Goal: Download file/media

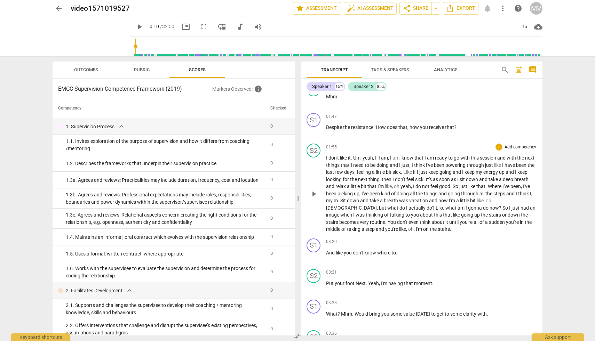
scroll to position [306, 0]
click at [316, 254] on span "play_arrow" at bounding box center [313, 255] width 8 height 8
click at [315, 244] on div "S1" at bounding box center [313, 243] width 14 height 14
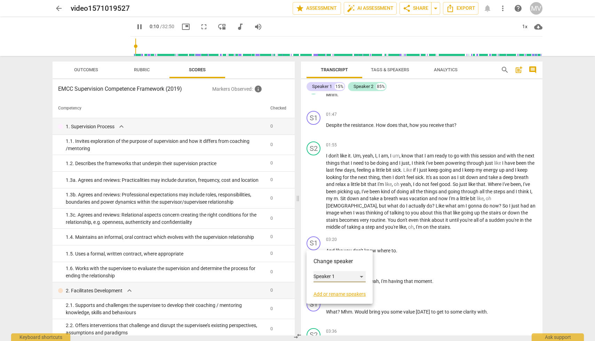
click at [360, 275] on div "Speaker 1" at bounding box center [339, 276] width 52 height 11
click at [349, 290] on li "Speaker 2" at bounding box center [339, 289] width 53 height 13
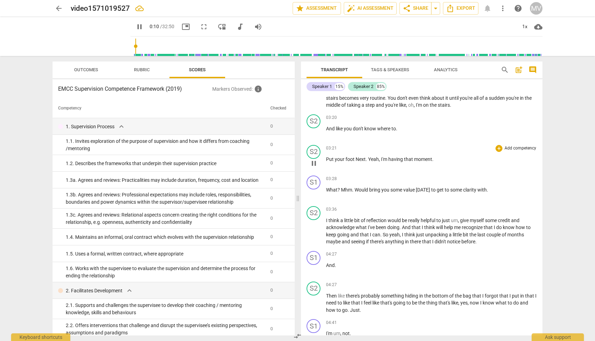
scroll to position [428, 0]
click at [314, 261] on div "S1" at bounding box center [313, 258] width 14 height 14
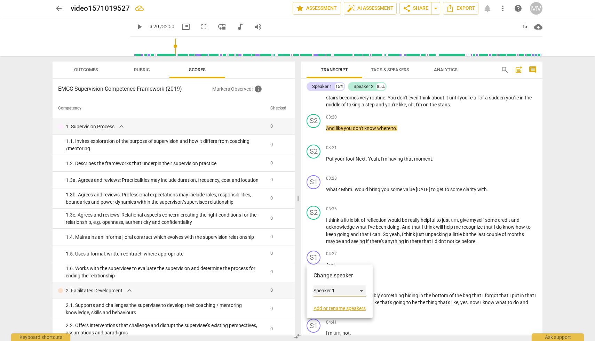
click at [359, 293] on div "Speaker 1" at bounding box center [339, 290] width 52 height 11
click at [345, 307] on li "Speaker 2" at bounding box center [339, 304] width 53 height 13
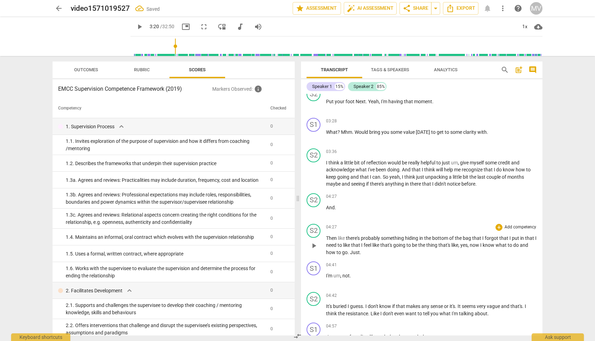
scroll to position [487, 0]
click at [314, 270] on div "S1" at bounding box center [313, 267] width 14 height 14
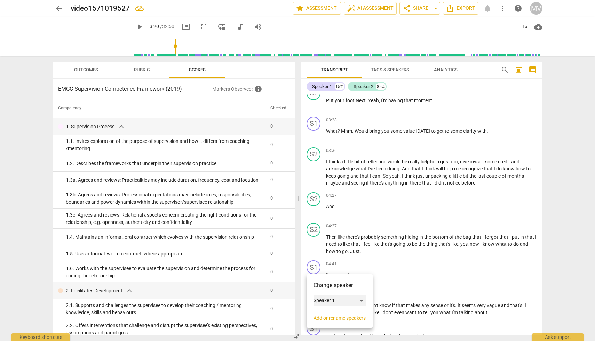
click at [329, 297] on div "Speaker 1" at bounding box center [339, 300] width 52 height 11
click at [330, 314] on li "Speaker 2" at bounding box center [339, 313] width 53 height 13
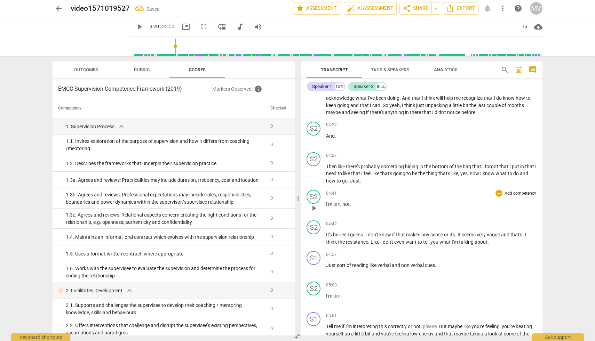
scroll to position [558, 0]
drag, startPoint x: 166, startPoint y: 50, endPoint x: 134, endPoint y: 51, distance: 32.4
click at [134, 51] on input "range" at bounding box center [337, 46] width 409 height 22
click at [135, 25] on span "play_arrow" at bounding box center [139, 27] width 8 height 8
drag, startPoint x: 134, startPoint y: 45, endPoint x: 124, endPoint y: 46, distance: 9.7
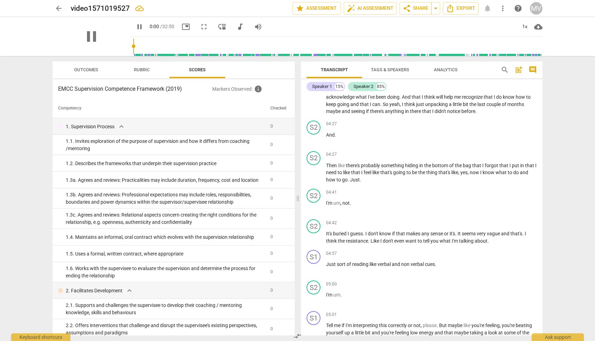
type input "0"
click at [133, 46] on input "range" at bounding box center [337, 46] width 409 height 22
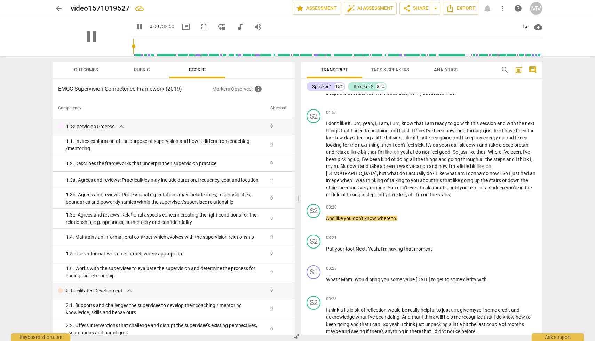
scroll to position [0, 0]
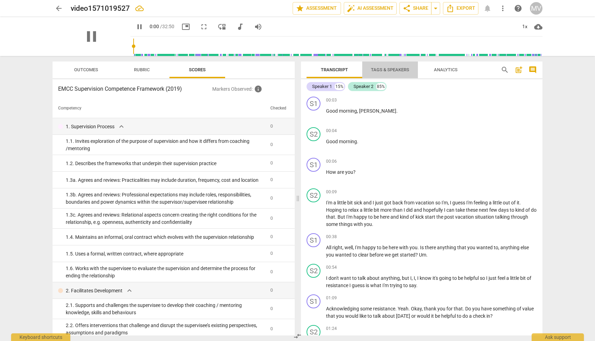
click at [390, 71] on span "Tags & Speakers" at bounding box center [390, 69] width 38 height 5
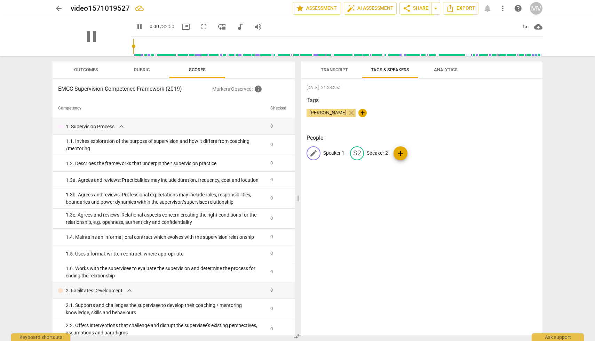
click at [317, 156] on div "edit" at bounding box center [313, 153] width 14 height 14
type input "[PERSON_NAME]"
click at [412, 152] on p "Speaker 2" at bounding box center [422, 153] width 21 height 7
type input "[PERSON_NAME]"
click at [413, 188] on div "[DATE]T21:23:25Z Tags [PERSON_NAME] close + People MV [PERSON_NAME] edit [PERSO…" at bounding box center [421, 207] width 241 height 256
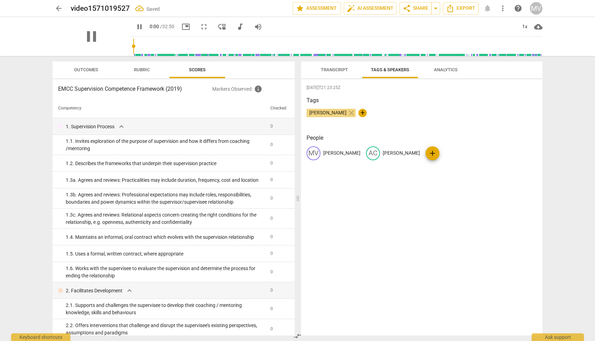
click at [333, 67] on span "Transcript" at bounding box center [334, 69] width 44 height 9
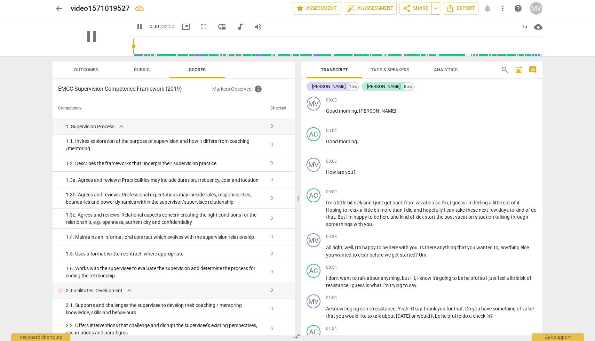
click at [435, 10] on span "arrow_drop_down" at bounding box center [435, 8] width 8 height 8
click at [460, 10] on span "Export" at bounding box center [460, 8] width 29 height 8
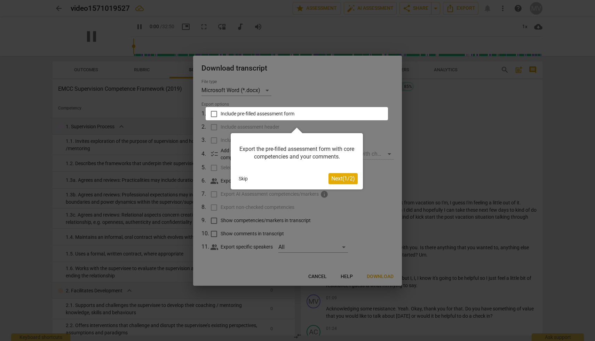
click at [347, 183] on button "Next ( 1 / 2 )" at bounding box center [342, 178] width 29 height 11
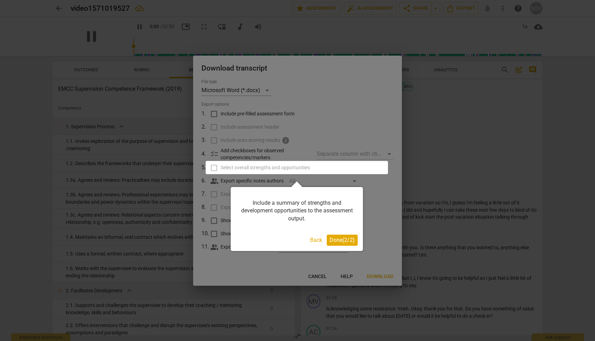
click at [338, 242] on span "Done ( 2 / 2 )" at bounding box center [341, 240] width 25 height 7
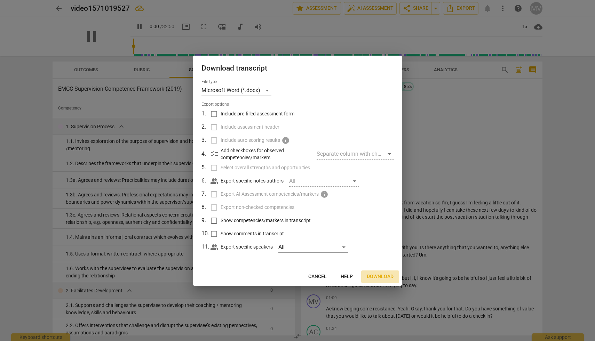
click at [379, 274] on span "Download" at bounding box center [380, 276] width 27 height 7
